Goal: Task Accomplishment & Management: Manage account settings

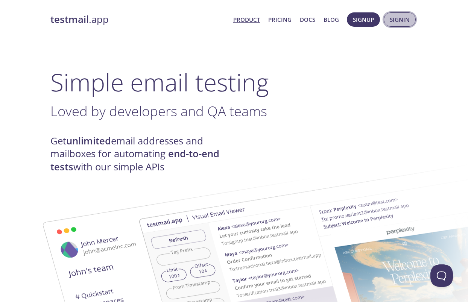
click at [394, 18] on span "Signin" at bounding box center [400, 20] width 20 height 10
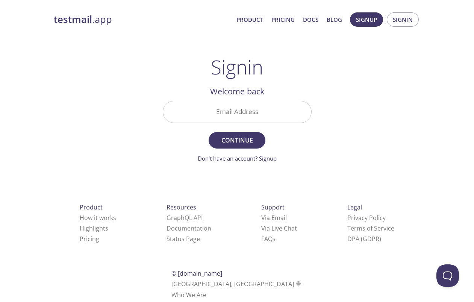
click at [254, 114] on input "Email Address" at bounding box center [237, 111] width 148 height 21
type input "[EMAIL_ADDRESS][DOMAIN_NAME]"
click at [242, 138] on span "Continue" at bounding box center [237, 140] width 40 height 11
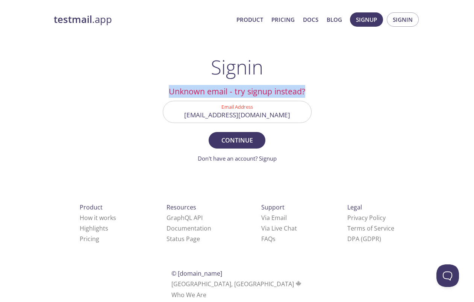
drag, startPoint x: 173, startPoint y: 91, endPoint x: 325, endPoint y: 93, distance: 151.6
click at [325, 93] on div "testmail .app Product Pricing Docs Blog Signup Signin Signin Unknown email - tr…" at bounding box center [237, 165] width 385 height 314
copy h2 "Unknown email - try signup instead?"
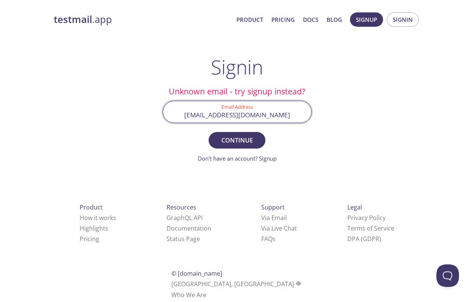
click at [284, 101] on input "[EMAIL_ADDRESS][DOMAIN_NAME]" at bounding box center [237, 111] width 148 height 21
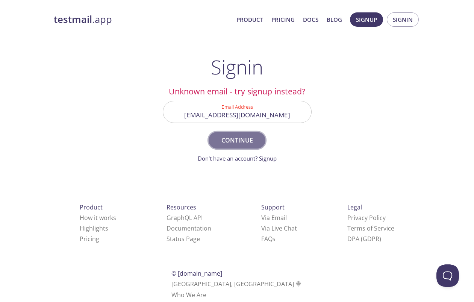
click at [237, 137] on span "Continue" at bounding box center [237, 140] width 40 height 11
